Goal: Task Accomplishment & Management: Manage account settings

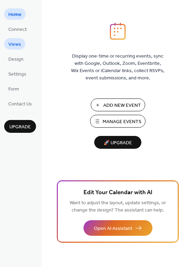
click at [20, 43] on span "Views" at bounding box center [14, 44] width 13 height 7
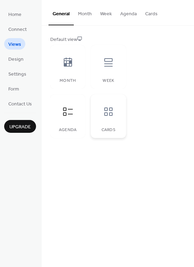
click at [108, 108] on icon at bounding box center [109, 112] width 8 height 8
click at [63, 118] on div at bounding box center [68, 111] width 21 height 21
click at [15, 58] on span "Design" at bounding box center [15, 59] width 15 height 7
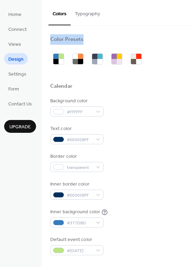
drag, startPoint x: 191, startPoint y: 9, endPoint x: 190, endPoint y: 58, distance: 49.3
click at [190, 58] on div "Colors Typography Color Presets Calendar Background color #FFFFFF Text color #0…" at bounding box center [118, 133] width 153 height 267
click at [29, 73] on link "Settings" at bounding box center [17, 73] width 26 height 11
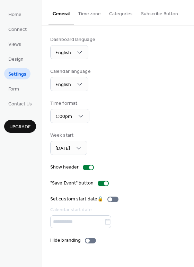
click at [86, 9] on button "Time zone" at bounding box center [89, 12] width 31 height 25
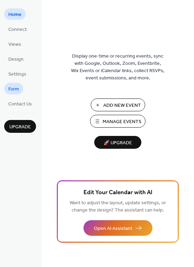
click at [14, 88] on span "Form" at bounding box center [13, 89] width 11 height 7
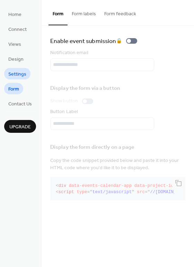
click at [17, 71] on span "Settings" at bounding box center [17, 74] width 18 height 7
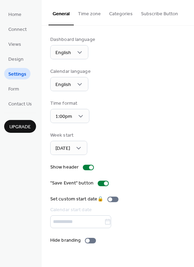
click at [191, 101] on div "Dashboard language English Calendar language English Time format 1:00pm Week st…" at bounding box center [118, 140] width 153 height 229
click at [192, 105] on div "Dashboard language English Calendar language English Time format 1:00pm Week st…" at bounding box center [118, 140] width 153 height 229
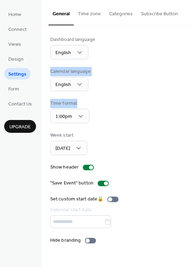
drag, startPoint x: 193, startPoint y: 49, endPoint x: 189, endPoint y: 96, distance: 46.7
click at [189, 96] on div "Dashboard language English Calendar language English Time format 1:00pm Week st…" at bounding box center [118, 140] width 153 height 229
click at [192, 101] on div "Dashboard language English Calendar language English Time format 1:00pm Week st…" at bounding box center [118, 140] width 153 height 229
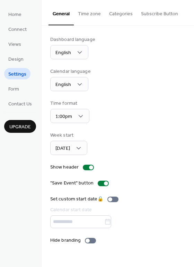
click at [192, 101] on div "Dashboard language English Calendar language English Time format 1:00pm Week st…" at bounding box center [118, 140] width 153 height 229
drag, startPoint x: 193, startPoint y: 26, endPoint x: 195, endPoint y: 89, distance: 63.3
click at [194, 89] on html "Home Connect Views Design Settings Form Contact Us Upgrade Settings Upgrade Gen…" at bounding box center [97, 133] width 194 height 267
click at [138, 97] on div "Dashboard language English Calendar language English Time format 1:00pm Week st…" at bounding box center [117, 140] width 135 height 208
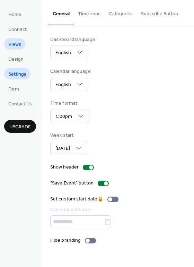
click at [13, 49] on link "Views" at bounding box center [14, 43] width 21 height 11
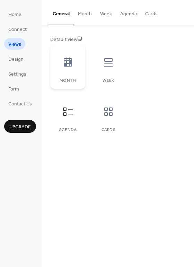
click at [64, 66] on icon at bounding box center [68, 62] width 8 height 9
click at [112, 61] on icon at bounding box center [109, 62] width 8 height 8
click at [68, 115] on icon at bounding box center [68, 111] width 11 height 11
click at [108, 110] on icon at bounding box center [108, 111] width 11 height 11
click at [23, 128] on span "Upgrade" at bounding box center [20, 127] width 22 height 7
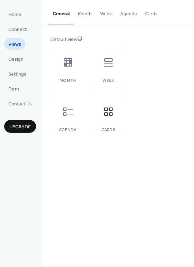
click at [191, 98] on div "Default view Month Week Agenda Cards" at bounding box center [118, 87] width 153 height 123
click at [192, 63] on div "Default view Month Week Agenda Cards" at bounding box center [118, 87] width 153 height 123
